Goal: Task Accomplishment & Management: Manage account settings

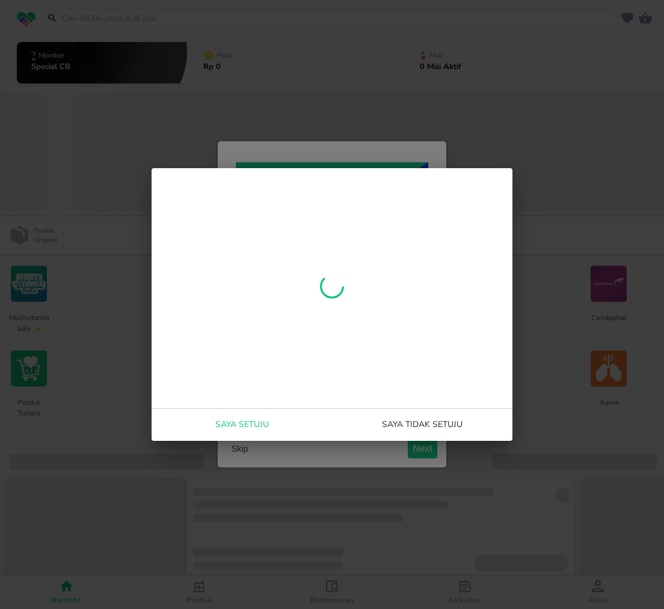
click at [229, 427] on span "Saya setuju" at bounding box center [241, 425] width 171 height 15
click at [233, 423] on span "Saya setuju" at bounding box center [241, 425] width 171 height 15
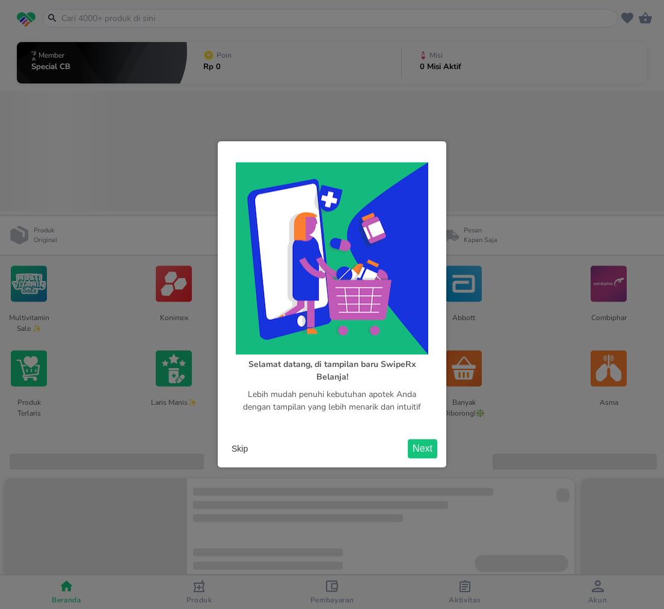
click at [248, 442] on button "Skip" at bounding box center [240, 450] width 26 height 18
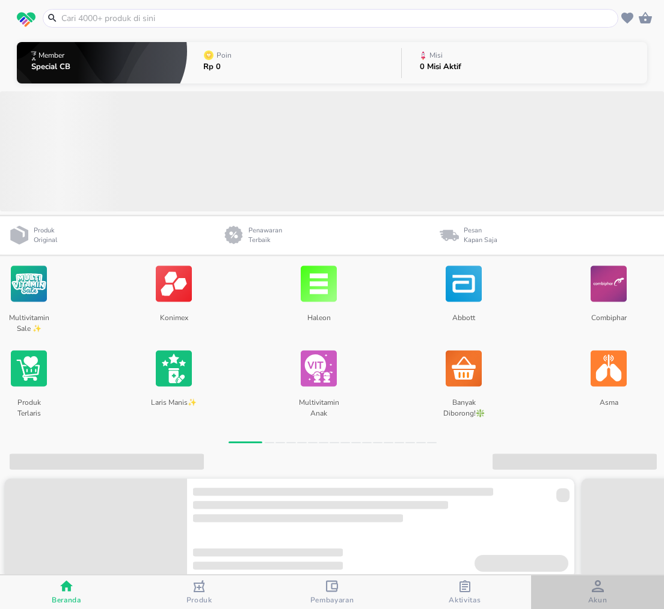
click at [597, 588] on icon "button" at bounding box center [597, 587] width 12 height 12
